Goal: Task Accomplishment & Management: Manage account settings

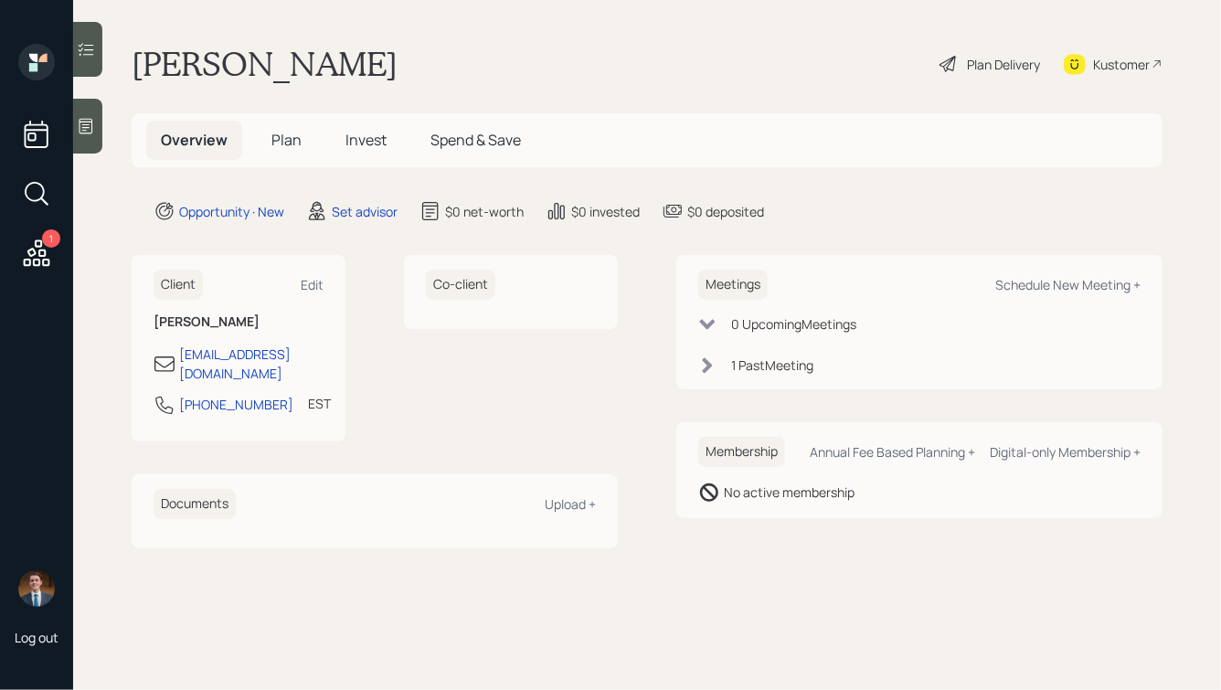
click at [89, 126] on icon at bounding box center [86, 126] width 18 height 18
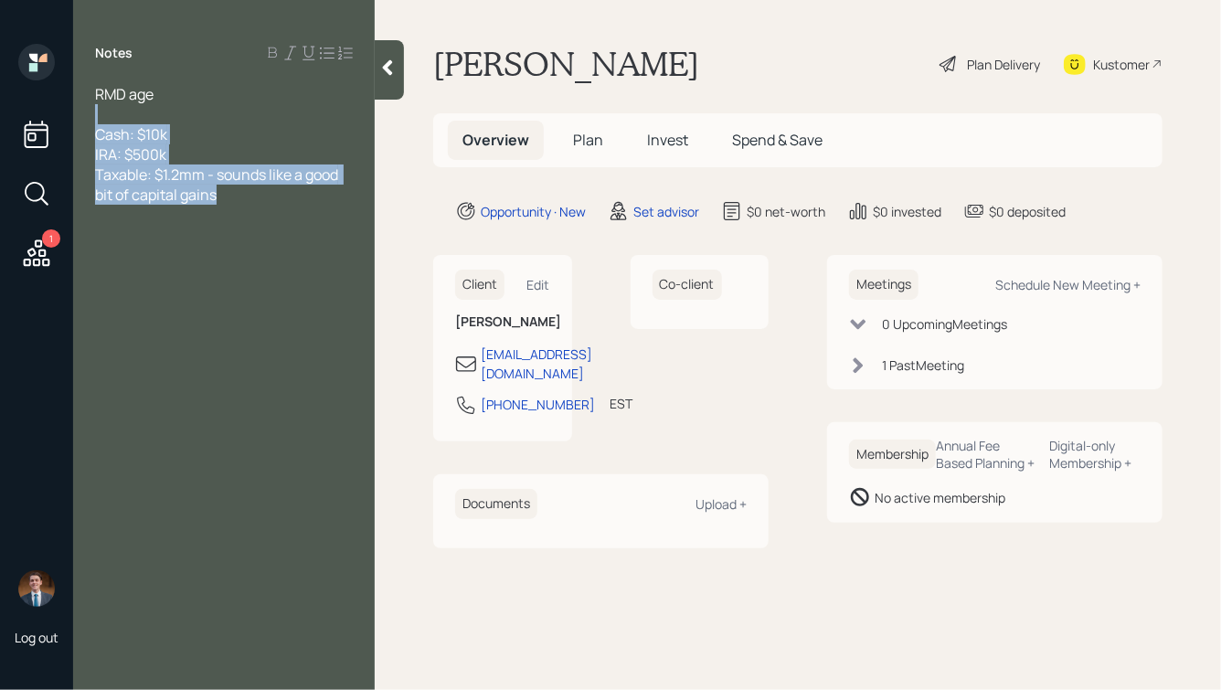
drag, startPoint x: 250, startPoint y: 197, endPoint x: 26, endPoint y: 98, distance: 245.0
click at [26, 98] on div "1 Log out Notes RMD age Cash: $10k IRA: $500k Taxable: $1.2mm - sounds like a g…" at bounding box center [610, 345] width 1221 height 690
click at [227, 185] on div "Cash: $10k IRA: $500k Taxable: $1.2mm - sounds like a good bit of capital gains" at bounding box center [224, 164] width 258 height 80
drag, startPoint x: 232, startPoint y: 197, endPoint x: 91, endPoint y: 96, distance: 173.5
click at [91, 96] on div "RMD age Cash: $10k IRA: $500k Taxable: $1.2mm - sounds like a good bit of capit…" at bounding box center [224, 144] width 302 height 121
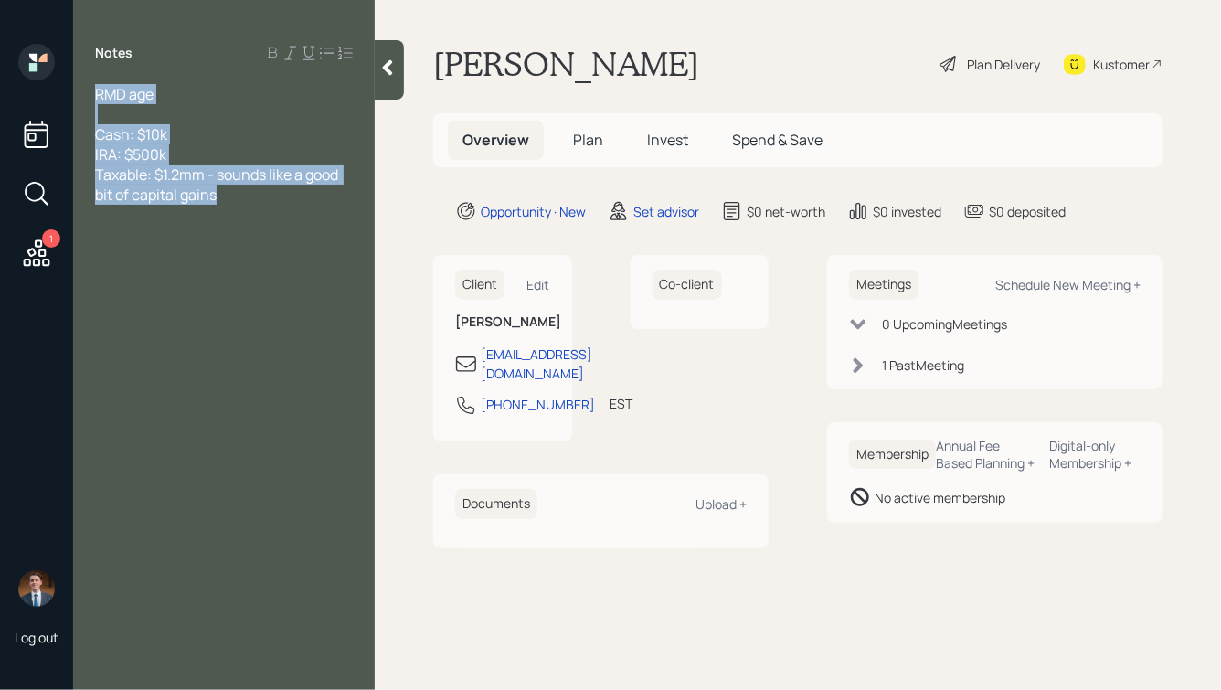
click at [199, 161] on div "Cash: $10k IRA: $500k Taxable: $1.2mm - sounds like a good bit of capital gains" at bounding box center [224, 164] width 258 height 80
drag, startPoint x: 97, startPoint y: 92, endPoint x: 251, endPoint y: 210, distance: 194.3
click at [251, 210] on div "Notes RMD age Cash: $10k IRA: $500k Taxable: $1.2mm - sounds like a good bit of…" at bounding box center [224, 356] width 302 height 624
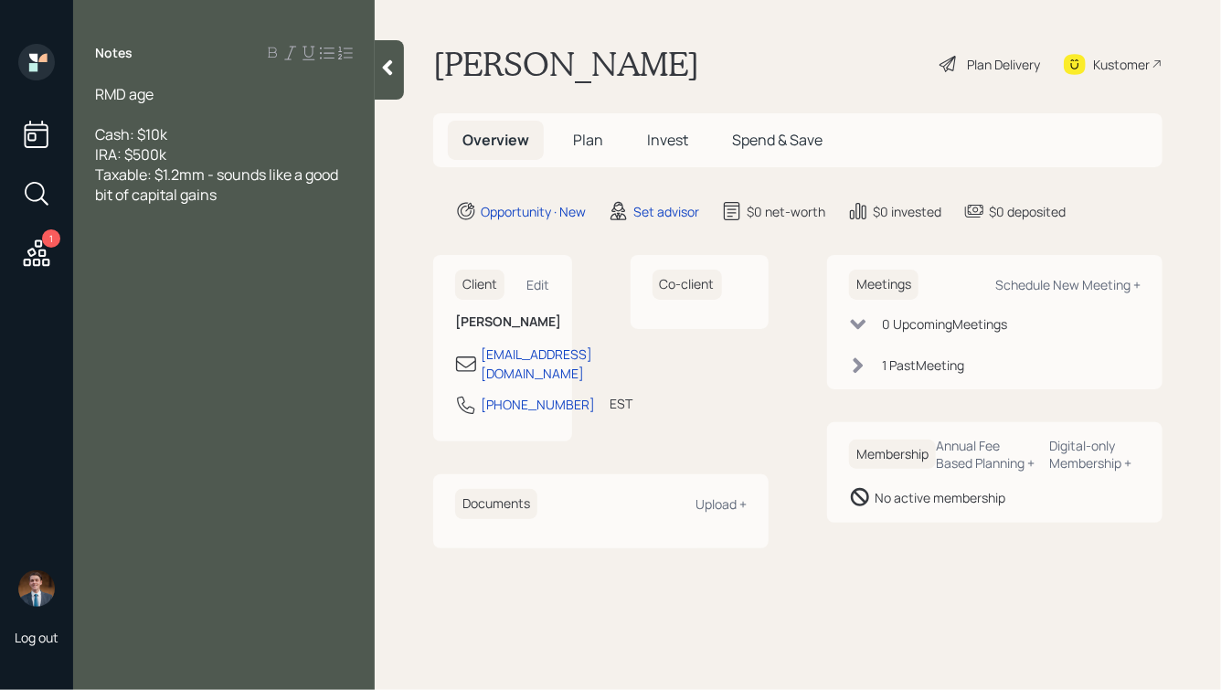
click at [251, 210] on div "Notes RMD age Cash: $10k IRA: $500k Taxable: $1.2mm - sounds like a good bit of…" at bounding box center [224, 356] width 302 height 624
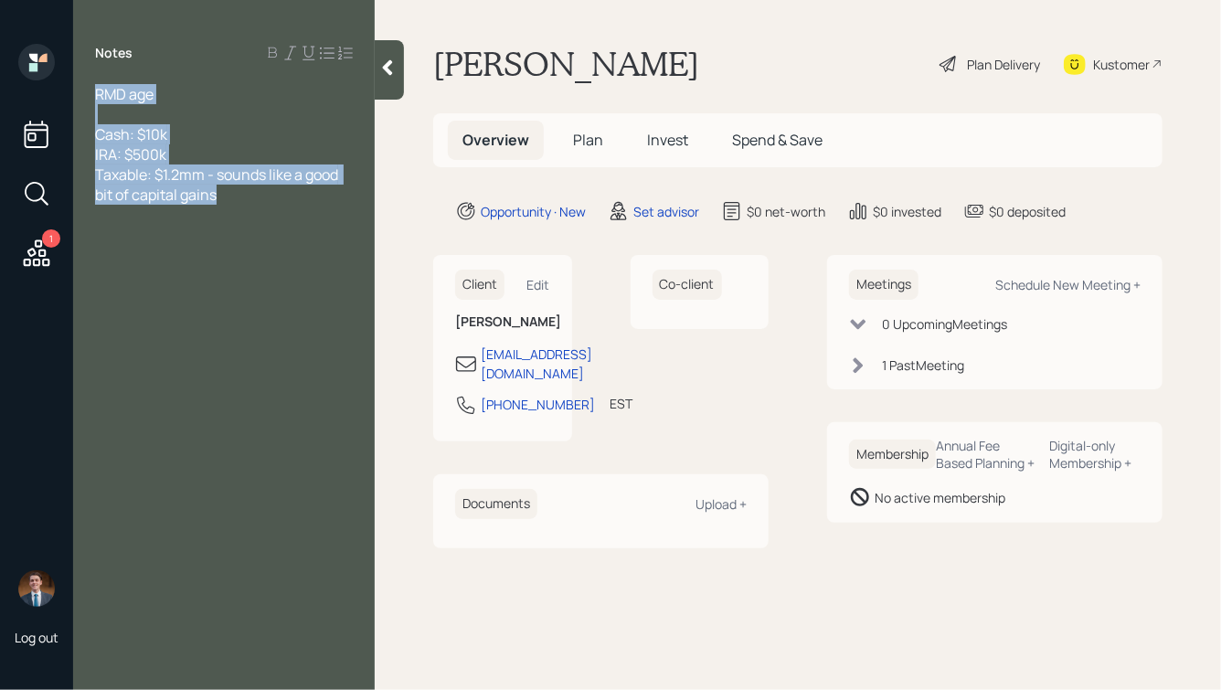
drag, startPoint x: 244, startPoint y: 200, endPoint x: 59, endPoint y: 97, distance: 211.5
click at [59, 98] on div "1 Log out Notes RMD age Cash: $10k IRA: $500k Taxable: $1.2mm - sounds like a g…" at bounding box center [610, 345] width 1221 height 690
click at [196, 184] on span "Cash: $10k IRA: $500k Taxable: $1.2mm - sounds like a good bit of capital gains" at bounding box center [218, 164] width 246 height 80
drag, startPoint x: 234, startPoint y: 199, endPoint x: 60, endPoint y: 101, distance: 199.3
click at [60, 101] on div "1 Log out Notes RMD age Cash: $10k IRA: $500k Taxable: $1.2mm - sounds like a g…" at bounding box center [610, 345] width 1221 height 690
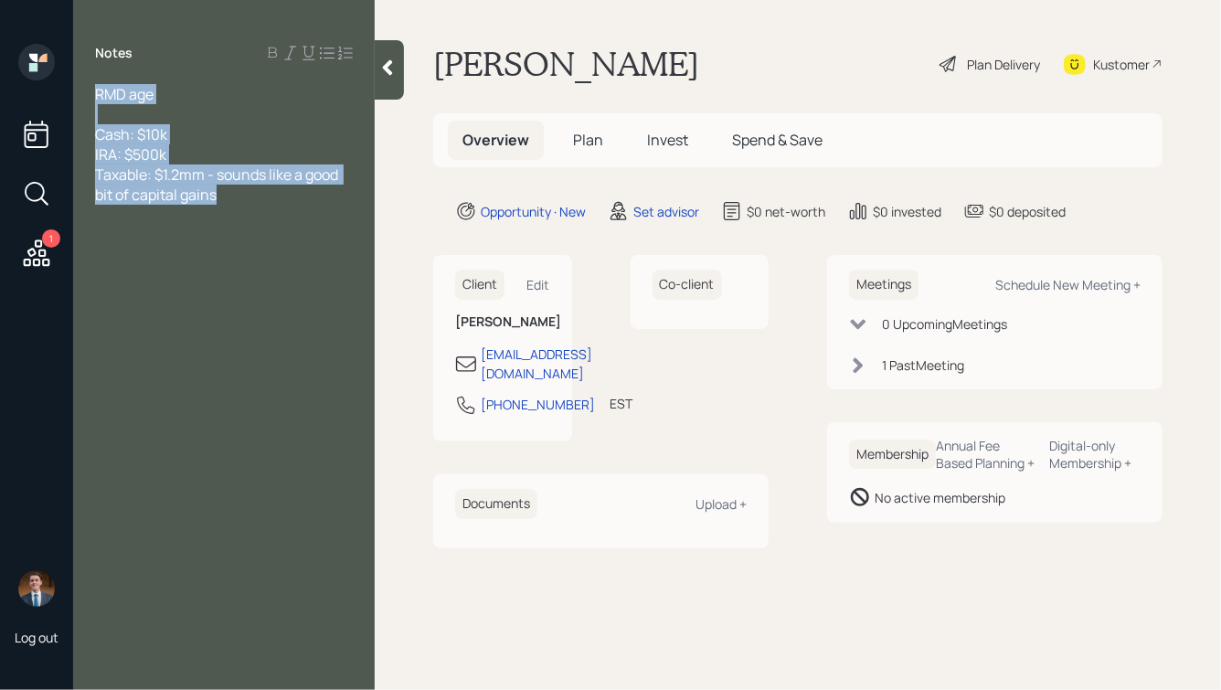
click at [231, 171] on span "Cash: $10k IRA: $500k Taxable: $1.2mm - sounds like a good bit of capital gains" at bounding box center [218, 164] width 246 height 80
drag, startPoint x: 233, startPoint y: 197, endPoint x: 137, endPoint y: 140, distance: 111.9
click at [138, 144] on div "Cash: $10k IRA: $500k Taxable: $1.2mm - sounds like a good bit of capital gains" at bounding box center [224, 164] width 258 height 80
click at [137, 140] on span "Cash: $10k IRA: $500k Taxable: $1.2mm - sounds like a good bit of capital gains" at bounding box center [218, 164] width 246 height 80
drag, startPoint x: 230, startPoint y: 197, endPoint x: 60, endPoint y: 114, distance: 189.2
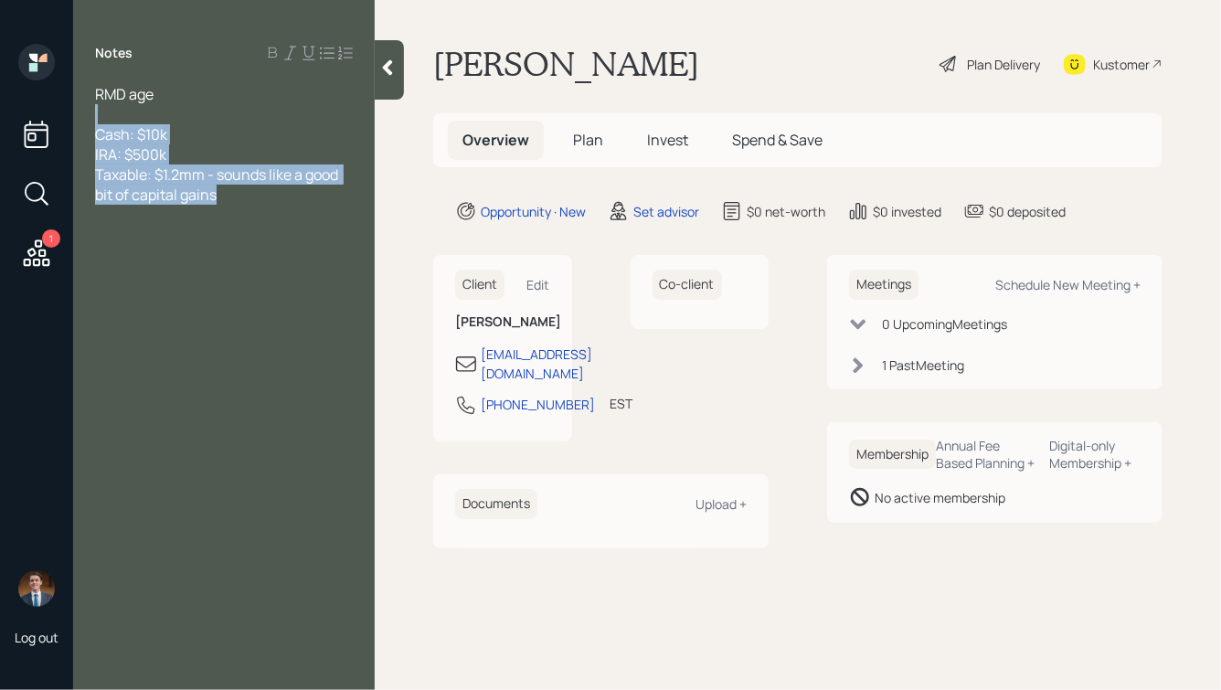
click at [60, 116] on div "1 Log out Notes RMD age Cash: $10k IRA: $500k Taxable: $1.2mm - sounds like a g…" at bounding box center [610, 345] width 1221 height 690
click at [213, 150] on div "Cash: $10k IRA: $500k Taxable: $1.2mm - sounds like a good bit of capital gains" at bounding box center [224, 164] width 258 height 80
drag, startPoint x: 96, startPoint y: 91, endPoint x: 262, endPoint y: 208, distance: 203.3
click at [262, 208] on div "Notes RMD age Cash: $10k IRA: $500k Taxable: $1.2mm - sounds like a good bit of…" at bounding box center [224, 356] width 302 height 624
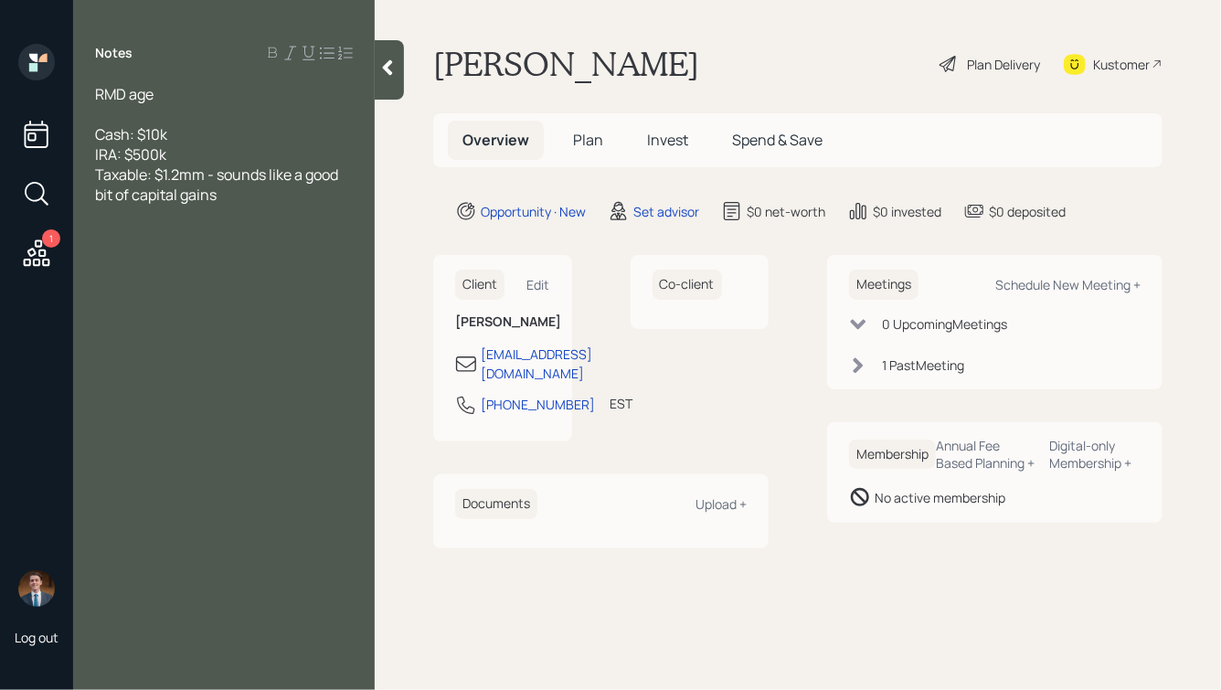
click at [262, 208] on div "Notes RMD age Cash: $10k IRA: $500k Taxable: $1.2mm - sounds like a good bit of…" at bounding box center [224, 356] width 302 height 624
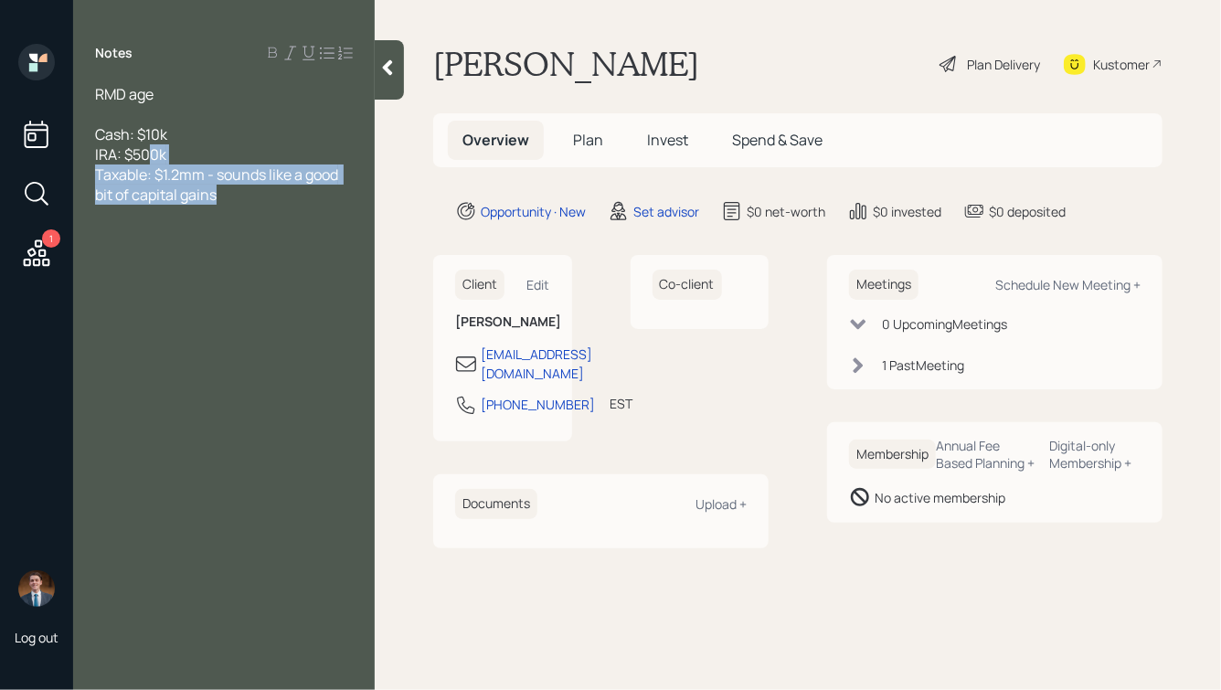
drag, startPoint x: 252, startPoint y: 196, endPoint x: 132, endPoint y: 133, distance: 135.7
click at [133, 136] on div "Cash: $10k IRA: $500k Taxable: $1.2mm - sounds like a good bit of capital gains" at bounding box center [224, 164] width 258 height 80
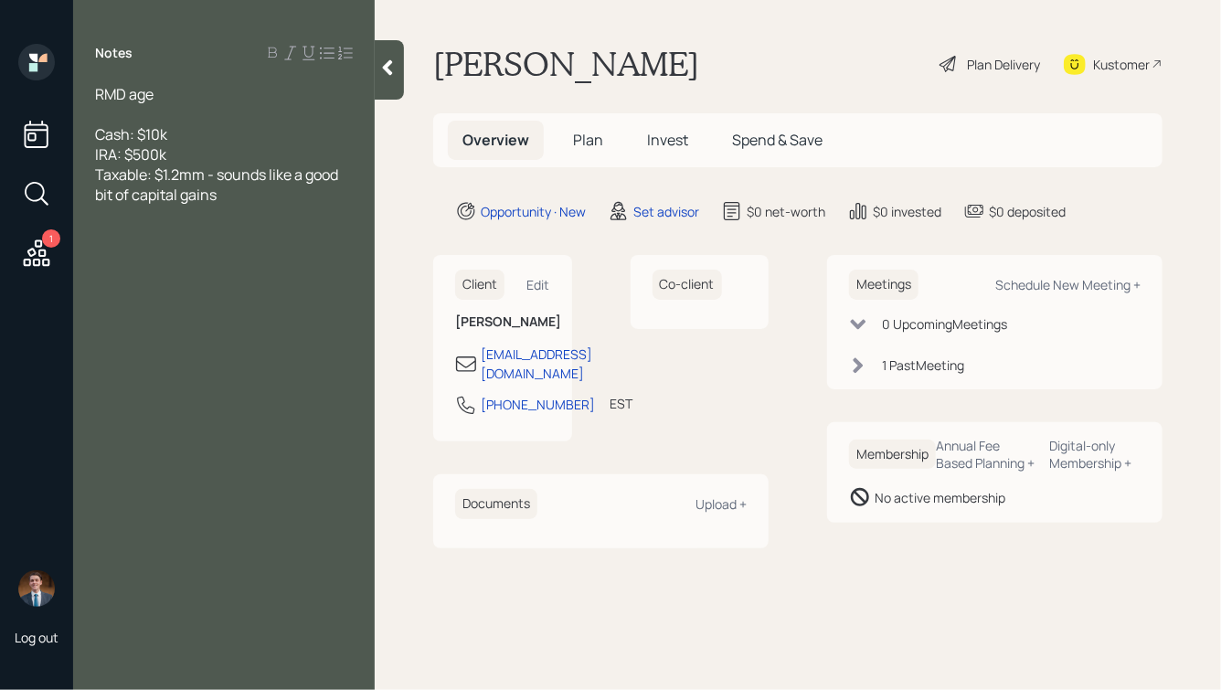
click at [132, 132] on span "Cash: $10k IRA: $500k Taxable: $1.2mm - sounds like a good bit of capital gains" at bounding box center [218, 164] width 246 height 80
click at [1022, 392] on div "Meetings Schedule New Meeting + 0 Upcoming Meeting s 1 Past Meeting Membership …" at bounding box center [994, 389] width 335 height 268
drag, startPoint x: 1036, startPoint y: 392, endPoint x: 836, endPoint y: 227, distance: 259.6
click at [836, 227] on main "Jacob Plan Delivery Kustomer Overview Plan Invest Spend & Save Opportunity · Ne…" at bounding box center [798, 345] width 846 height 690
click at [846, 249] on main "Jacob Plan Delivery Kustomer Overview Plan Invest Spend & Save Opportunity · Ne…" at bounding box center [798, 345] width 846 height 690
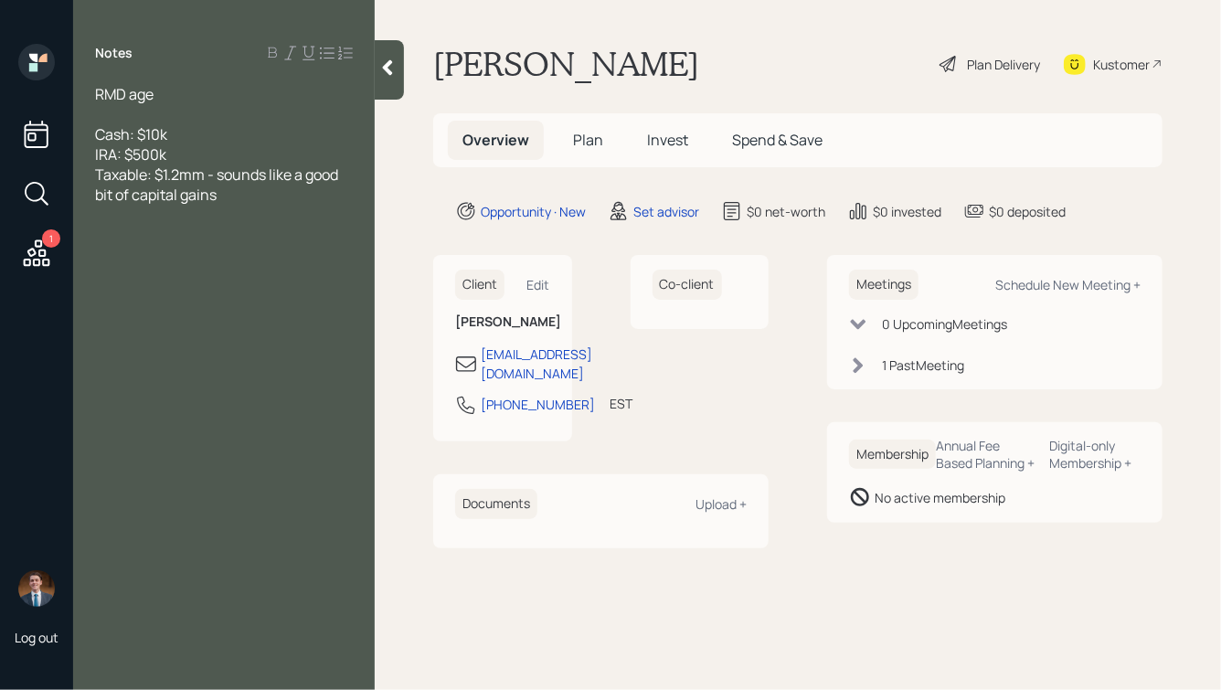
click at [242, 196] on div "Cash: $10k IRA: $500k Taxable: $1.2mm - sounds like a good bit of capital gains" at bounding box center [224, 164] width 258 height 80
click at [170, 94] on div "RMD age" at bounding box center [224, 94] width 258 height 20
click at [393, 70] on icon at bounding box center [387, 67] width 18 height 18
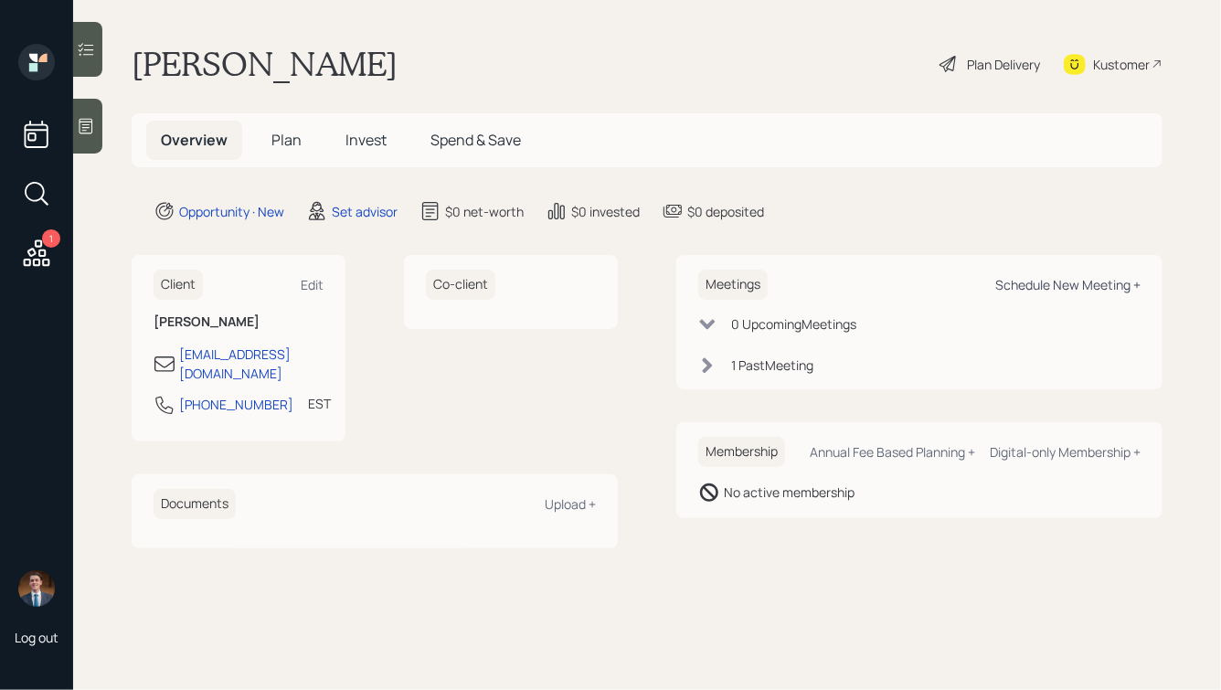
click at [1069, 288] on div "Schedule New Meeting +" at bounding box center [1067, 284] width 145 height 17
select select "round-robin"
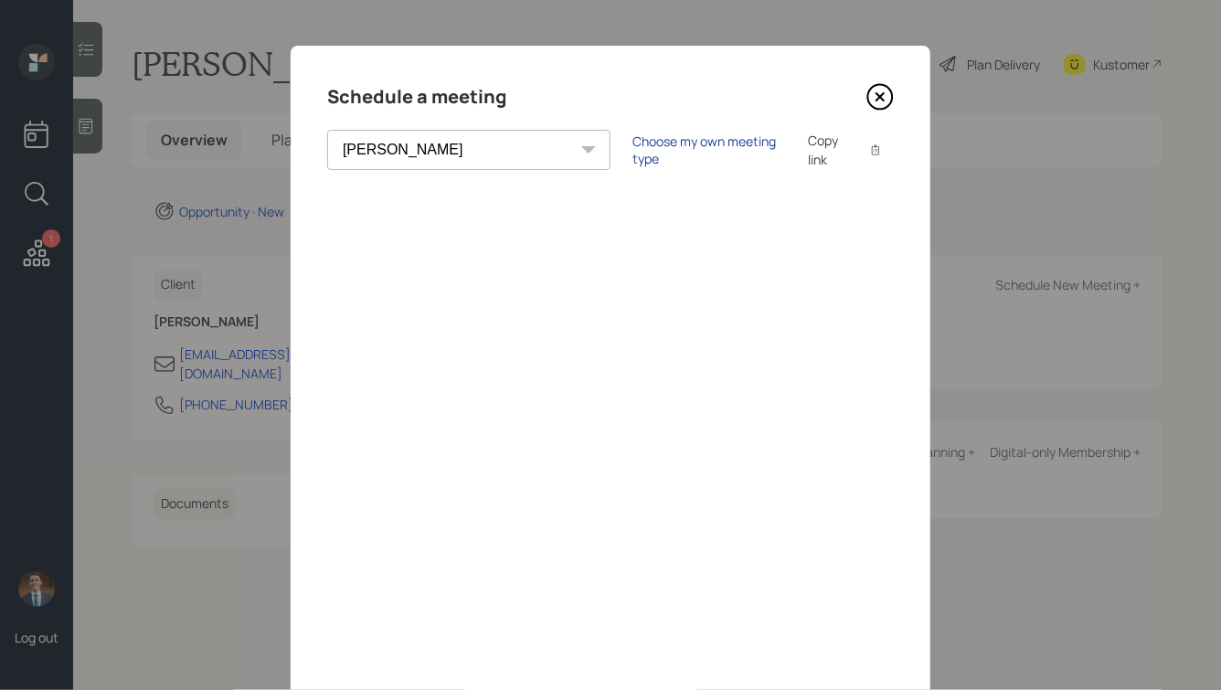
click at [632, 153] on div "Choose my own meeting type" at bounding box center [709, 149] width 154 height 35
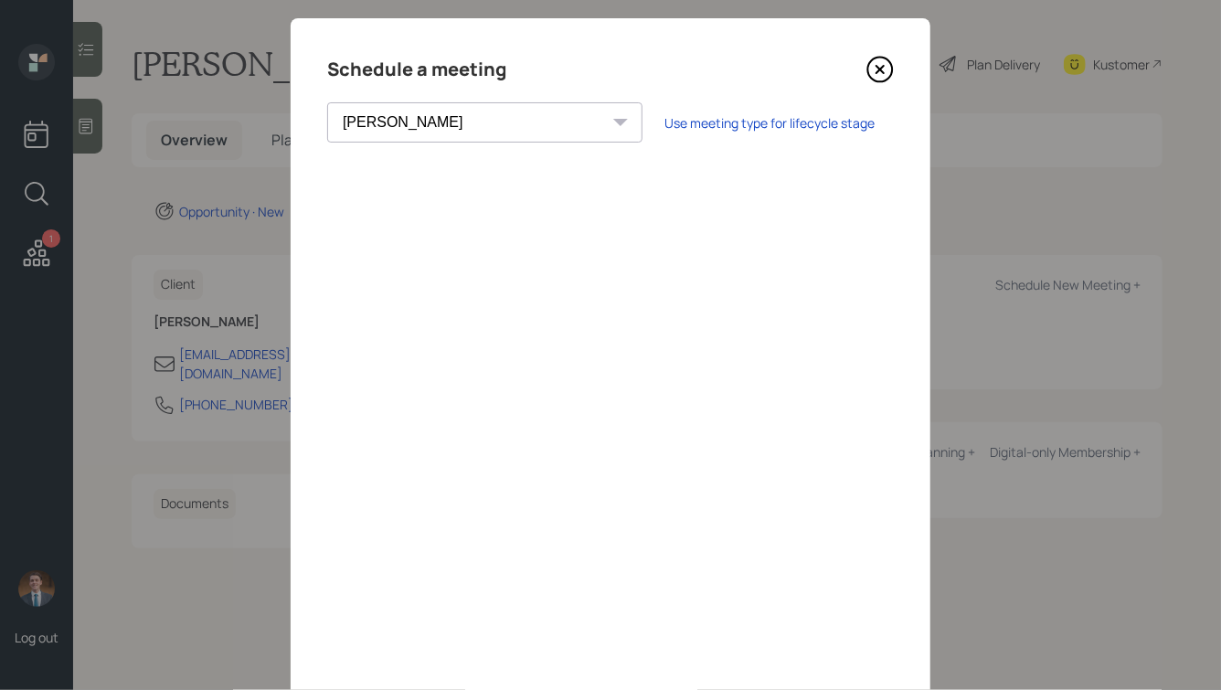
click at [877, 63] on icon at bounding box center [879, 69] width 27 height 27
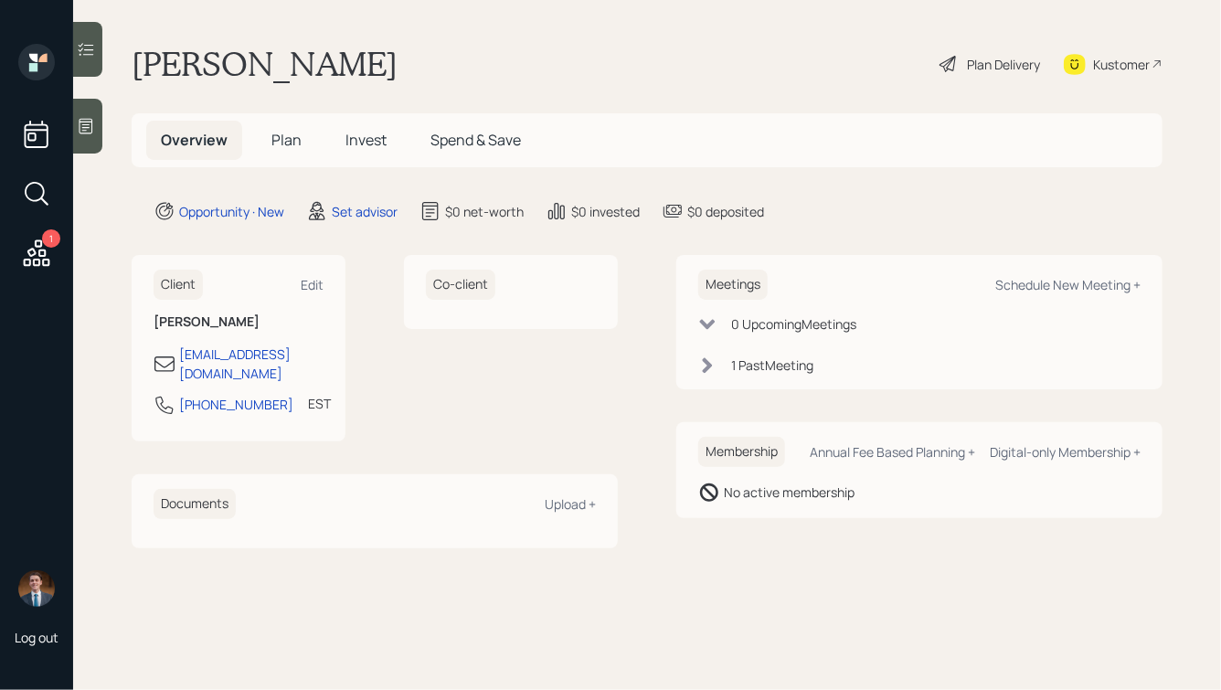
click at [92, 133] on icon at bounding box center [86, 126] width 18 height 18
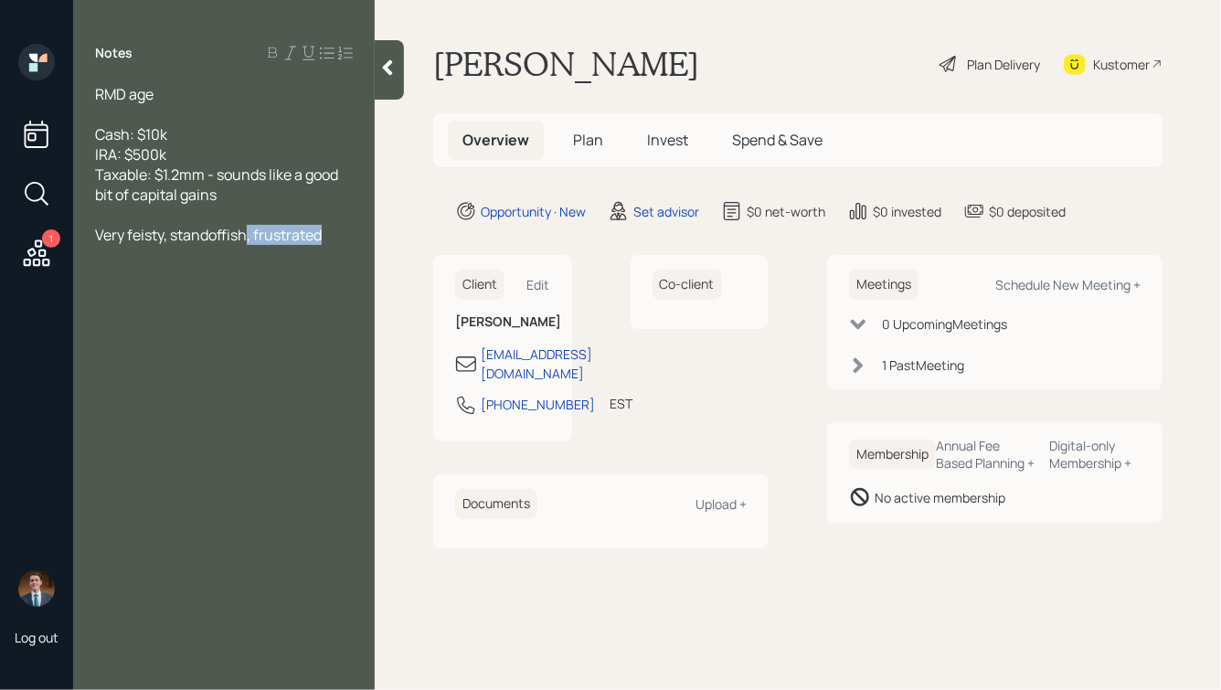
drag, startPoint x: 328, startPoint y: 239, endPoint x: 248, endPoint y: 244, distance: 80.5
click at [248, 244] on div "Very feisty, standoffish, frustrated" at bounding box center [224, 235] width 258 height 20
click at [387, 77] on div at bounding box center [389, 69] width 29 height 59
